Goal: Book appointment/travel/reservation

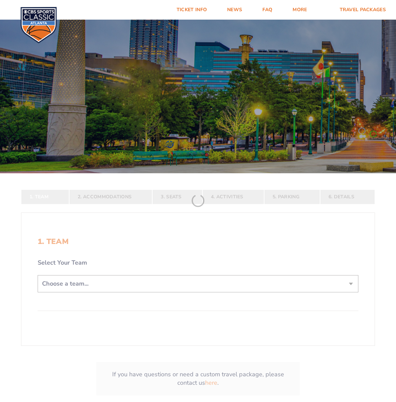
scroll to position [35, 0]
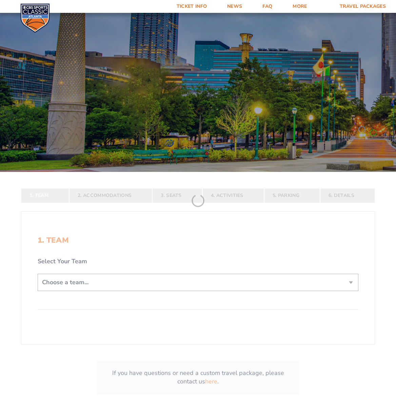
click at [249, 282] on form "Kentucky Kentucky Travel Package Ohio State Ohio State Travel Package North Car…" at bounding box center [198, 196] width 396 height 462
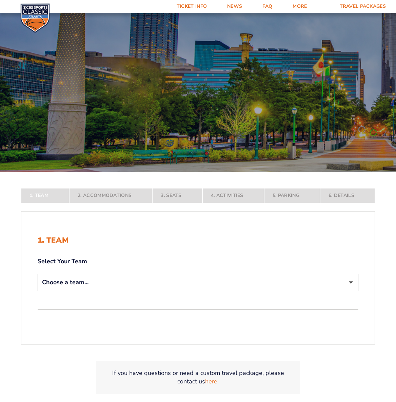
select select "12956"
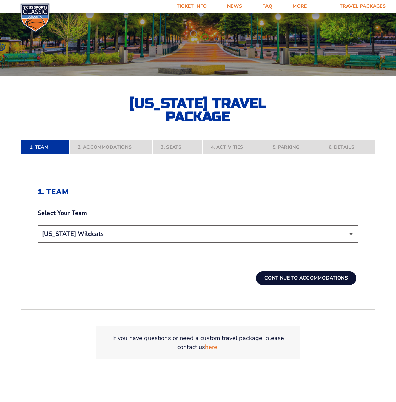
scroll to position [138, 0]
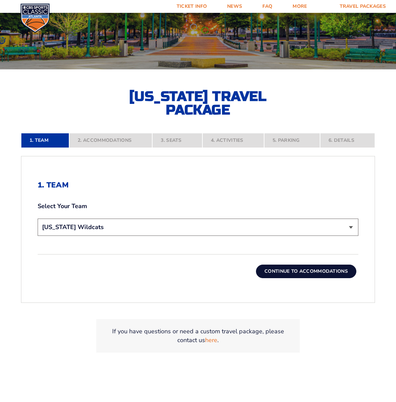
click at [281, 274] on button "Continue To Accommodations" at bounding box center [306, 272] width 100 height 14
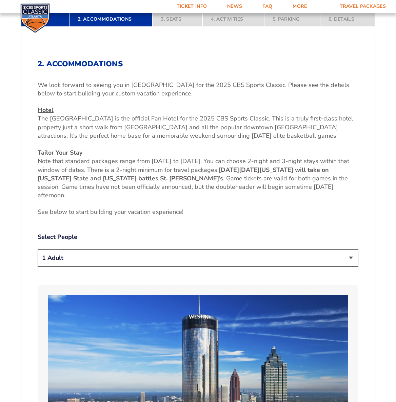
scroll to position [266, 0]
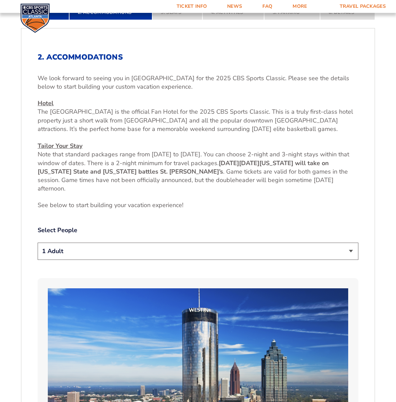
select select "2 Adults"
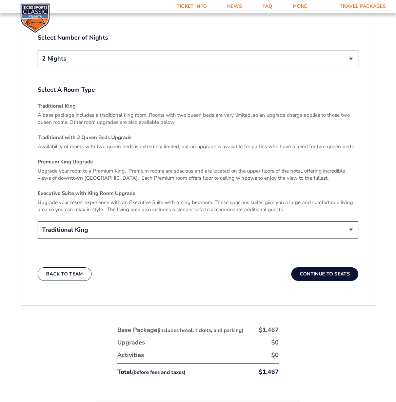
scroll to position [1004, 0]
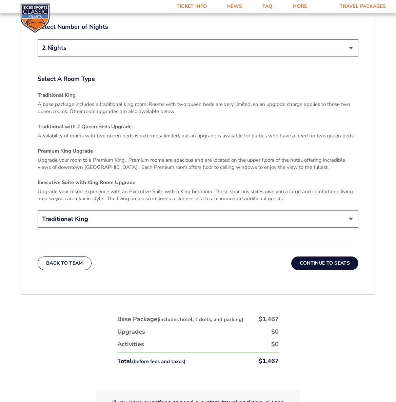
drag, startPoint x: 326, startPoint y: 260, endPoint x: 321, endPoint y: 294, distance: 35.0
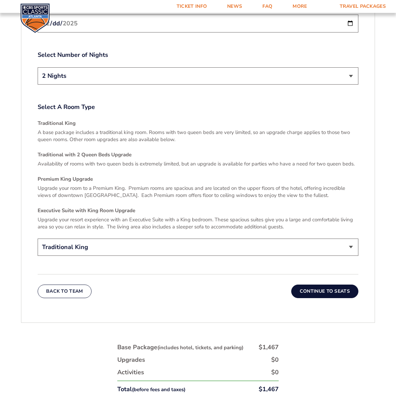
scroll to position [1006, 0]
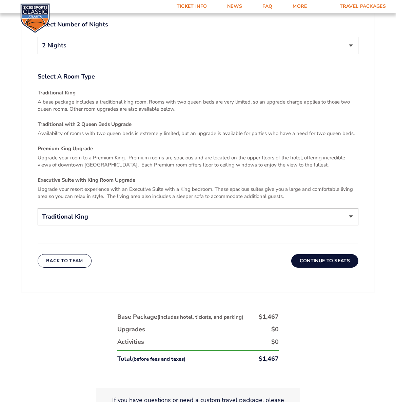
click at [326, 259] on button "Continue To Seats" at bounding box center [324, 261] width 67 height 14
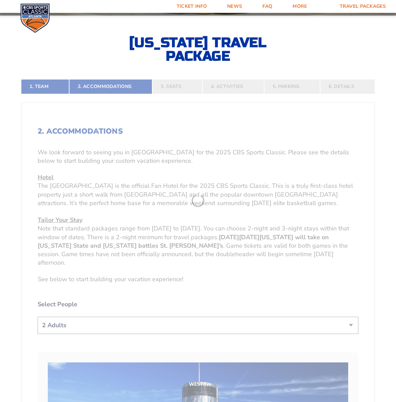
scroll to position [190, 0]
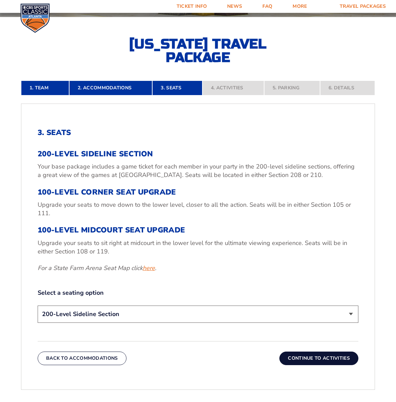
click at [149, 268] on link "here" at bounding box center [149, 268] width 12 height 8
select select "100-Level Midcourt Seat Upgrade"
click at [320, 359] on button "Continue To Activities" at bounding box center [318, 359] width 79 height 14
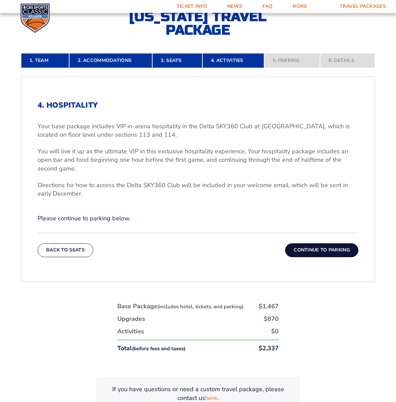
scroll to position [217, 0]
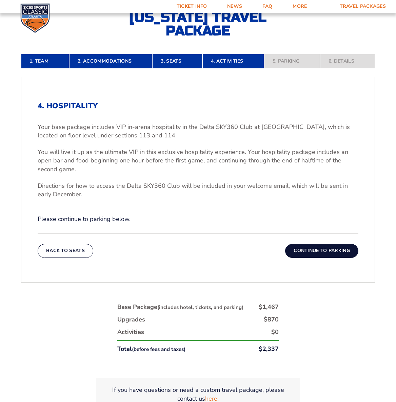
click at [319, 250] on button "Continue To Parking" at bounding box center [321, 251] width 73 height 14
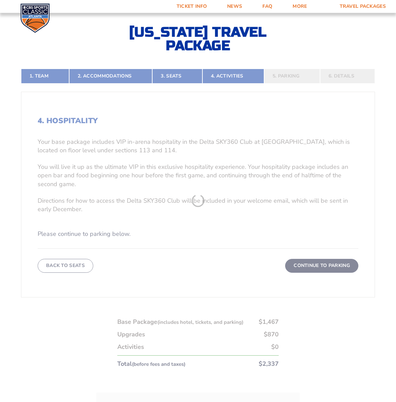
scroll to position [190, 0]
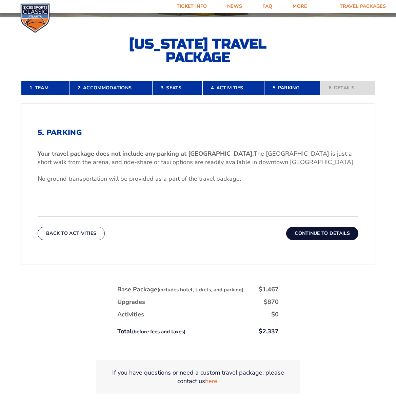
click at [307, 231] on button "Continue To Details" at bounding box center [322, 234] width 72 height 14
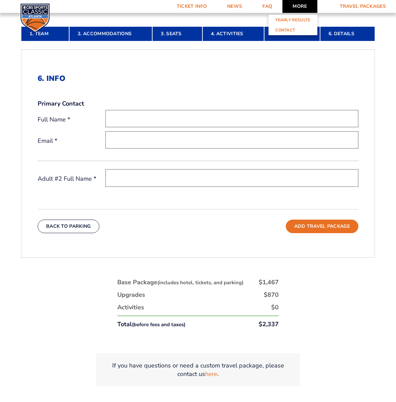
scroll to position [243, 0]
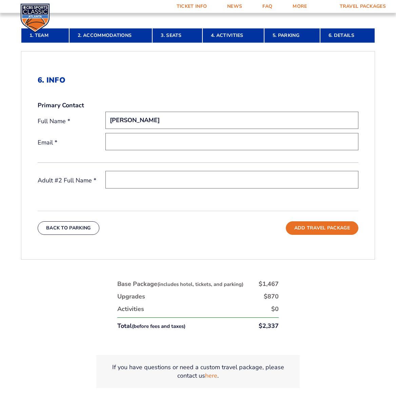
type input "Keith Bricking"
type input "billsbricking@gmail.com"
type input "Cynthia Bricking"
click at [220, 200] on div "Adult #2 Full Name * Cynthia Bricking" at bounding box center [198, 185] width 320 height 29
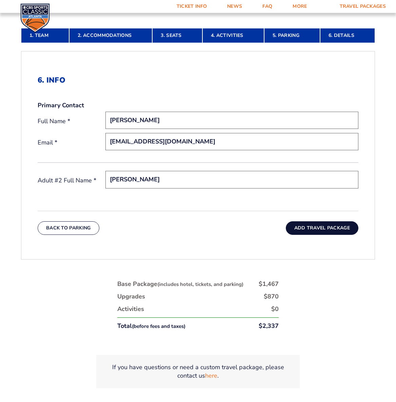
click at [312, 225] on button "Add Travel Package" at bounding box center [322, 229] width 72 height 14
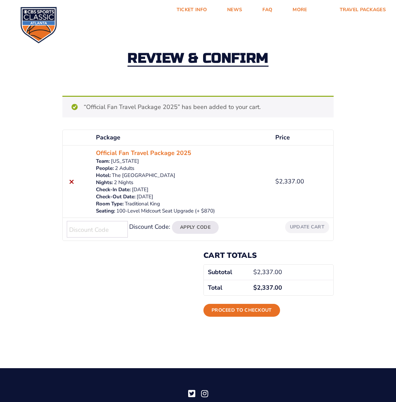
scroll to position [9, 0]
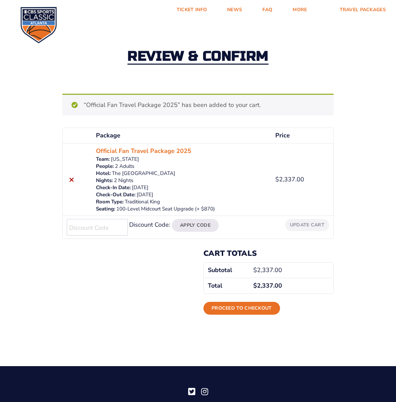
click at [318, 312] on div "Proceed to checkout" at bounding box center [268, 311] width 130 height 30
